Goal: Task Accomplishment & Management: Use online tool/utility

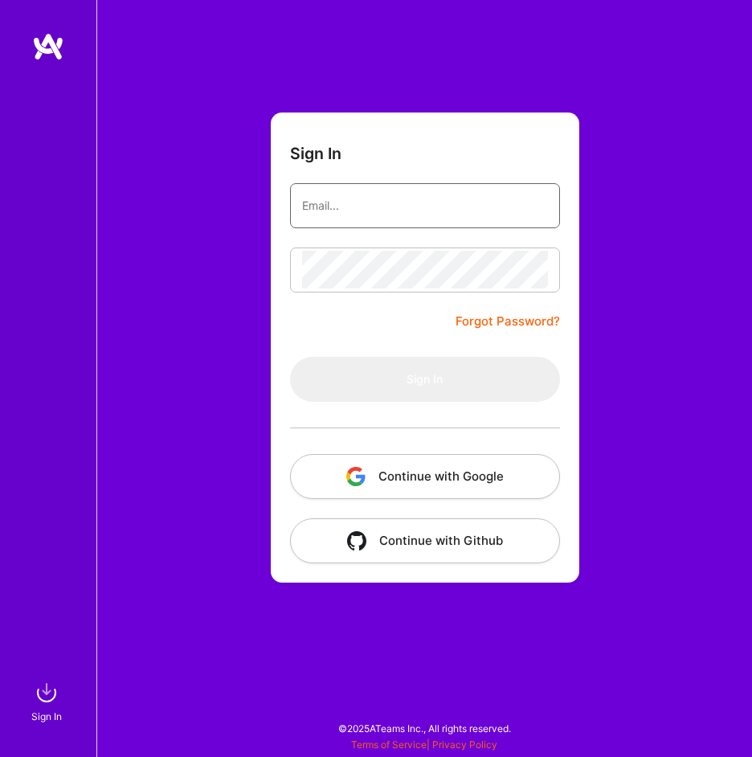
click at [481, 202] on input "email" at bounding box center [425, 205] width 246 height 39
type input "[EMAIL_ADDRESS][DOMAIN_NAME]"
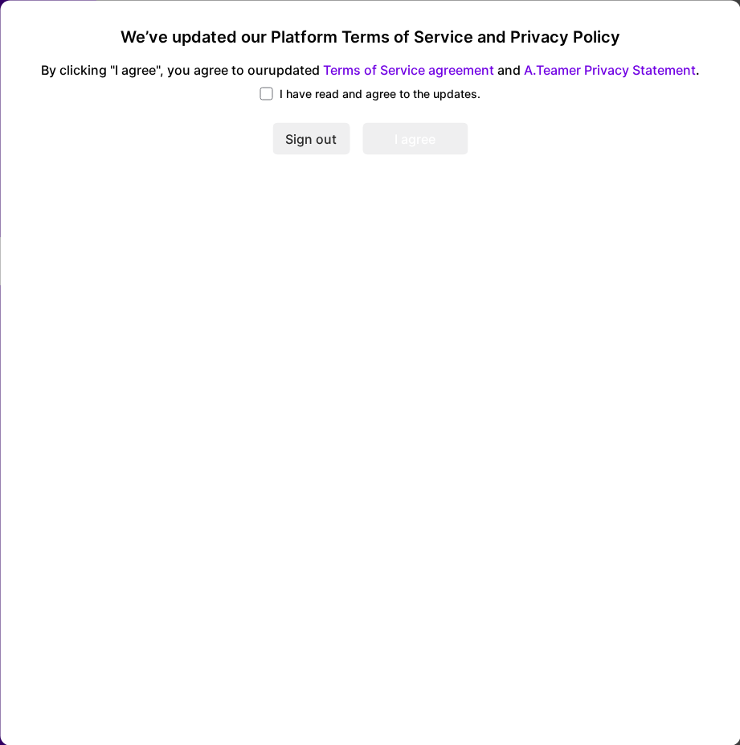
click at [292, 89] on span "I have read and agree to the updates." at bounding box center [380, 93] width 201 height 16
click at [0, 0] on input "I have read and agree to the updates." at bounding box center [0, 0] width 0 height 0
click at [403, 137] on button "I agree" at bounding box center [414, 139] width 105 height 32
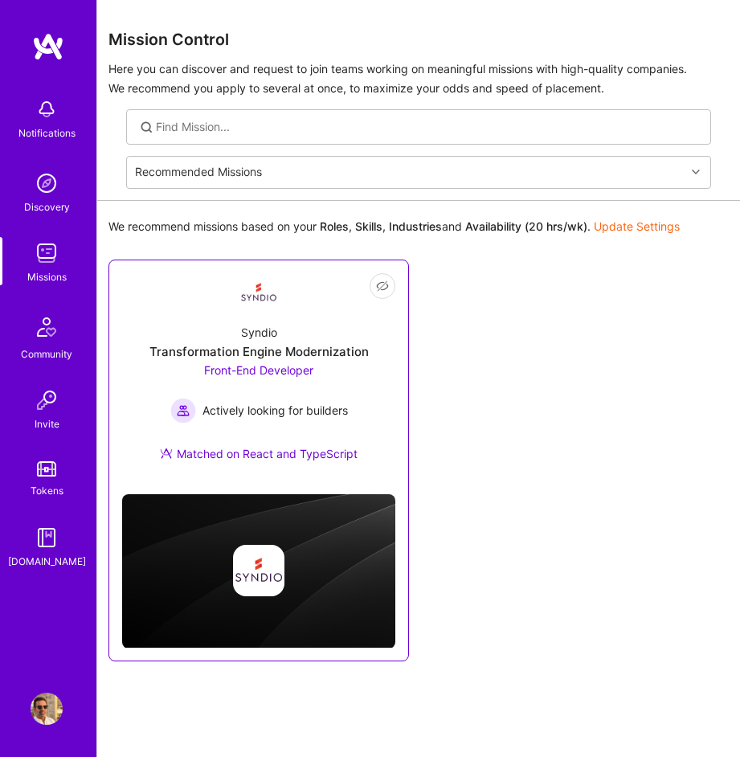
click at [329, 390] on div "Front-End Developer Actively looking for builders" at bounding box center [259, 392] width 178 height 61
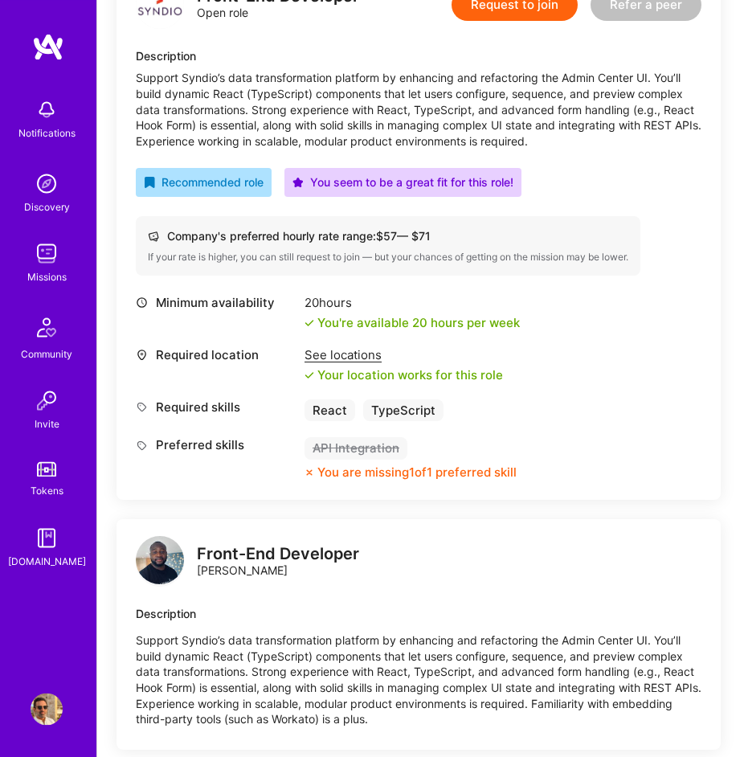
scroll to position [527, 0]
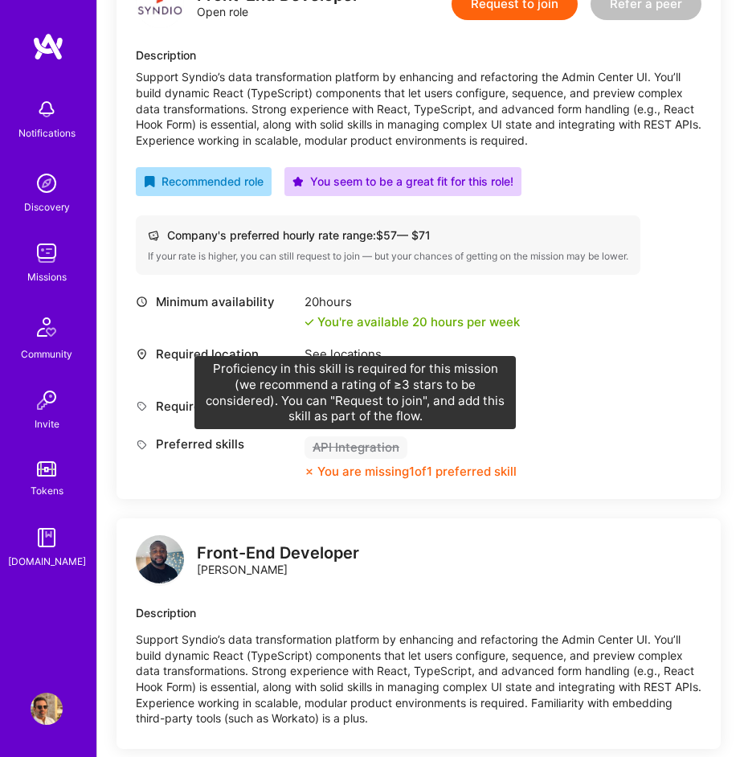
click at [383, 453] on div "API Integration" at bounding box center [356, 447] width 103 height 23
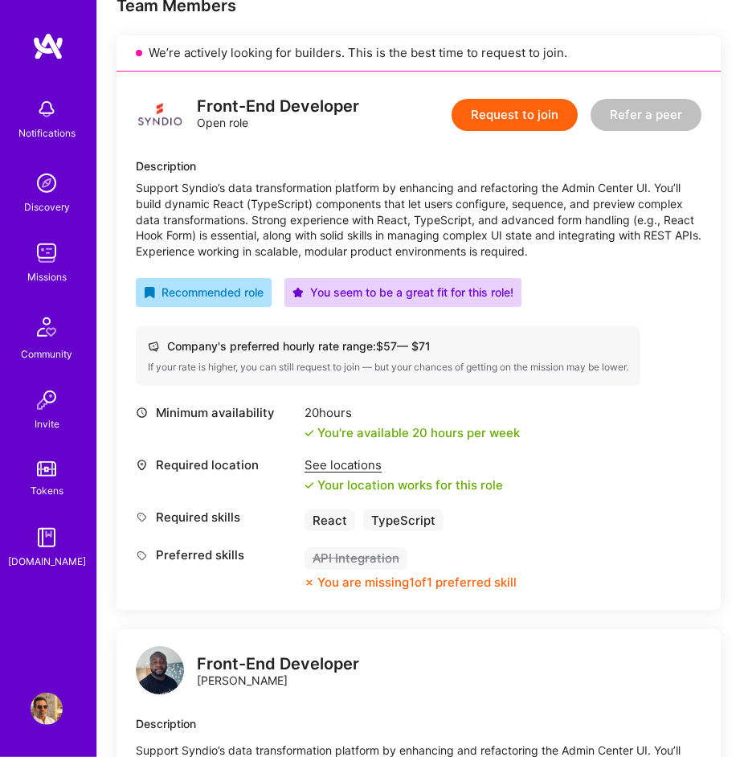
scroll to position [411, 0]
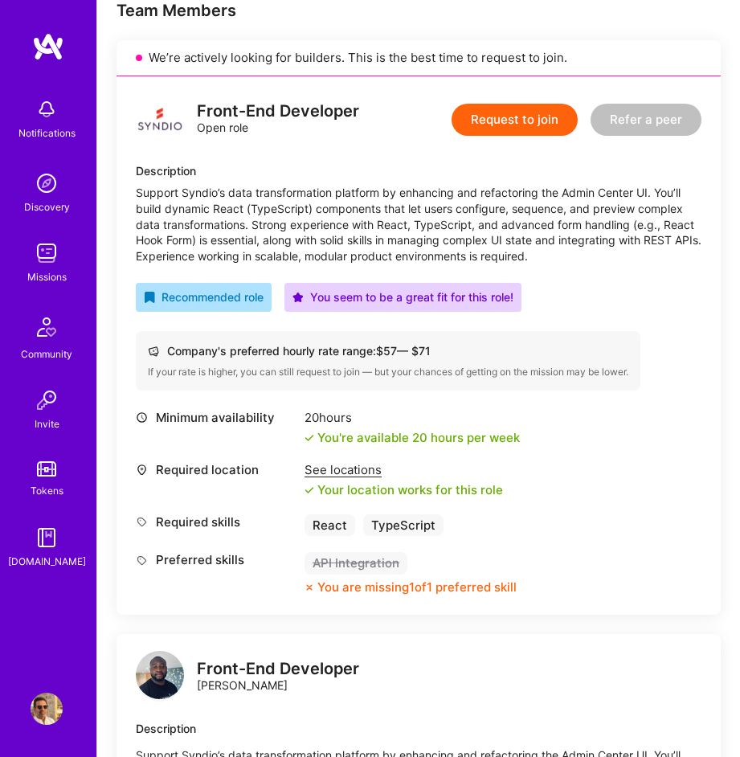
click at [44, 711] on img at bounding box center [47, 709] width 32 height 32
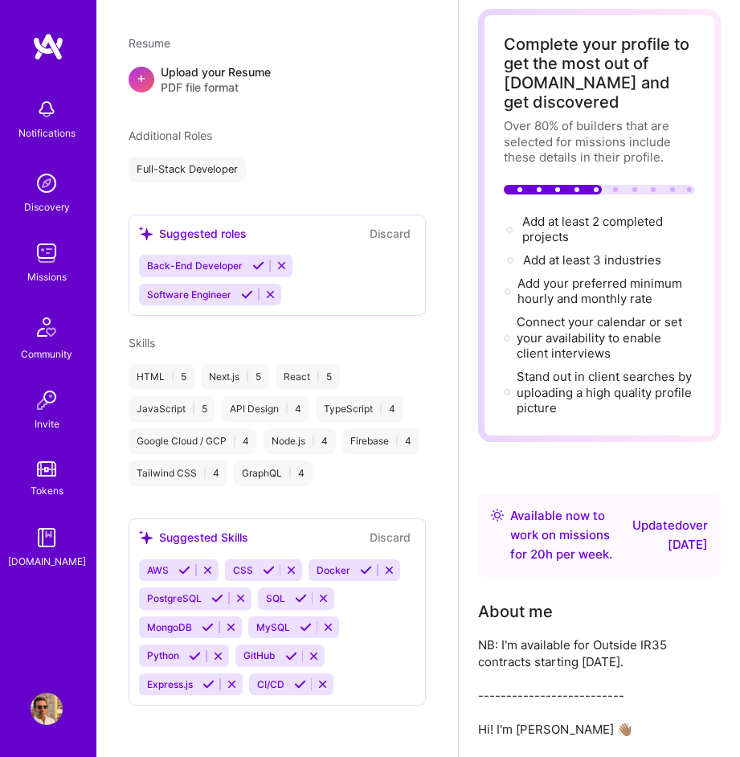
scroll to position [257, 0]
